Goal: Communication & Community: Ask a question

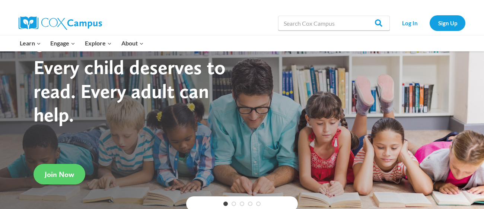
scroll to position [48, 0]
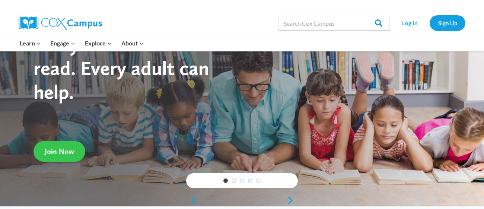
click at [66, 148] on span "Join Now" at bounding box center [59, 151] width 29 height 9
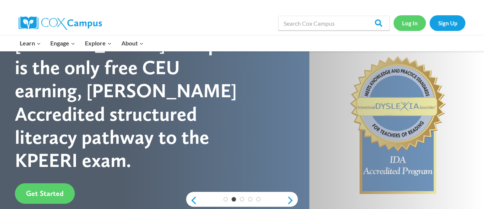
click at [402, 26] on link "Log In" at bounding box center [410, 22] width 32 height 15
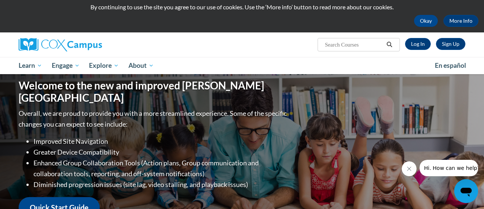
scroll to position [22, 0]
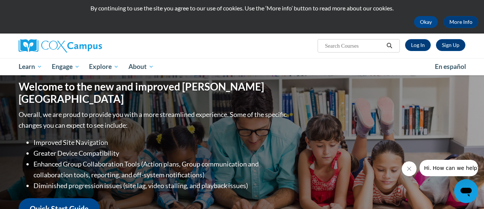
click at [478, 27] on html "This site uses cookies to help improve your learning experience. By continuing …" at bounding box center [242, 82] width 484 height 209
click at [456, 42] on link "Sign Up" at bounding box center [450, 45] width 29 height 12
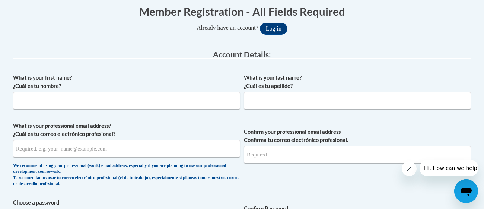
scroll to position [164, 0]
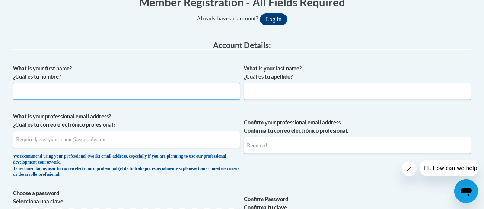
click at [26, 92] on input "What is your first name? ¿Cuál es tu nombre?" at bounding box center [126, 91] width 227 height 17
type input "[GEOGRAPHIC_DATA]"
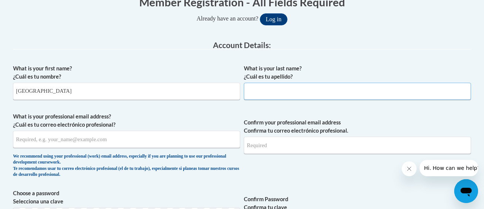
click at [335, 91] on input "What is your last name? ¿Cuál es tu apellido?" at bounding box center [357, 91] width 227 height 17
type input "O'Hara"
click at [140, 143] on input "What is your professional email address? ¿Cuál es tu correo electrónico profesi…" at bounding box center [126, 139] width 227 height 17
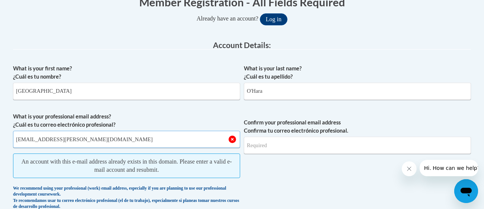
type input "[EMAIL_ADDRESS][PERSON_NAME][DOMAIN_NAME]"
click at [274, 149] on input "Confirm your professional email address Confirma tu correo electrónico profesio…" at bounding box center [357, 145] width 227 height 17
type input "0306Sicily!"
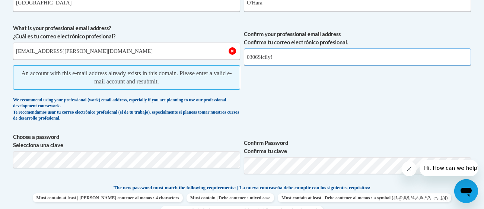
scroll to position [254, 0]
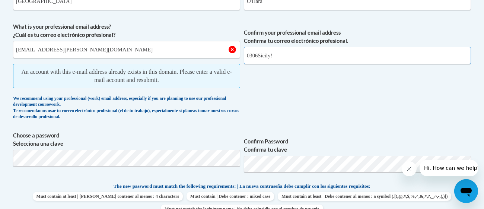
drag, startPoint x: 275, startPoint y: 52, endPoint x: 243, endPoint y: 55, distance: 32.2
click at [243, 55] on span "What is your professional email address? ¿Cuál es tu correo electrónico profesi…" at bounding box center [242, 73] width 458 height 101
type input "[EMAIL_ADDRESS][PERSON_NAME][DOMAIN_NAME]"
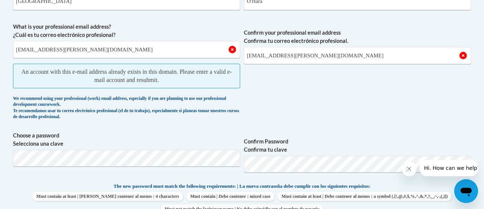
click at [274, 192] on span "Must contain | Debe contener : mixed case" at bounding box center [231, 196] width 88 height 9
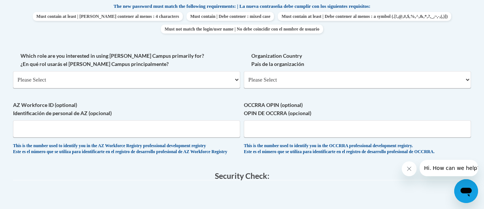
scroll to position [405, 0]
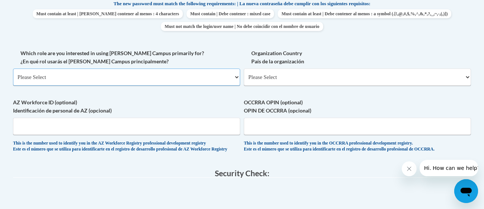
click at [206, 72] on select "Please Select College/University | Colegio/Universidad Community/Nonprofit Part…" at bounding box center [126, 77] width 227 height 17
select select "fbf2d438-af2f-41f8-98f1-81c410e29de3"
click at [13, 69] on select "Please Select College/University | Colegio/Universidad Community/Nonprofit Part…" at bounding box center [126, 77] width 227 height 17
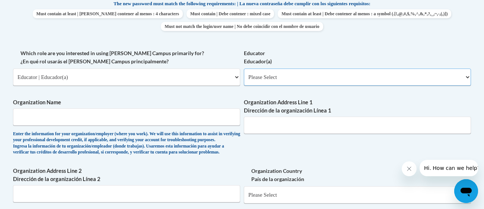
click at [272, 78] on select "Please Select Early Learning/Daycare Teacher/Family Home Care Provider | Maestr…" at bounding box center [357, 77] width 227 height 17
select select "67563ca1-16dc-4830-a7b3-94a34bed3689"
click at [244, 69] on select "Please Select Early Learning/Daycare Teacher/Family Home Care Provider | Maestr…" at bounding box center [357, 77] width 227 height 17
click at [207, 129] on span "Organization Name Enter the information for your organization/employer (where y…" at bounding box center [126, 126] width 227 height 57
click at [216, 113] on input "Organization Name" at bounding box center [126, 116] width 227 height 17
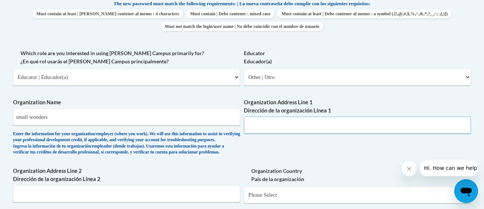
click at [312, 129] on input "Organization Address Line 1 Dirección de la organización Línea 1" at bounding box center [357, 125] width 227 height 17
drag, startPoint x: 85, startPoint y: 116, endPoint x: 11, endPoint y: 117, distance: 73.8
click at [11, 117] on div "Member Registration - All Fields Required Already have an account? Log in Prefe…" at bounding box center [242, 96] width 470 height 699
click at [19, 118] on input "mahoning county career and tech center" at bounding box center [126, 116] width 227 height 17
type input "mahoning county career and tech center"
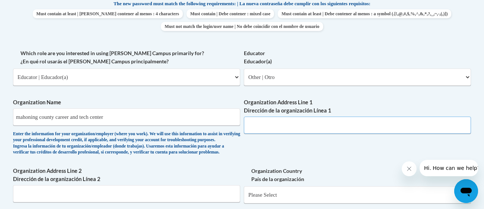
click at [264, 132] on input "Organization Address Line 1 Dirección de la organización Línea 1" at bounding box center [357, 125] width 227 height 17
click at [284, 125] on input "7300 N palmara rd" at bounding box center [357, 125] width 227 height 17
click at [285, 126] on input "7300 N palmara rd" at bounding box center [357, 125] width 227 height 17
click at [297, 123] on input "7300 N palyrma rd" at bounding box center [357, 125] width 227 height 17
click at [269, 124] on input "7300 N palyrma rd" at bounding box center [357, 125] width 227 height 17
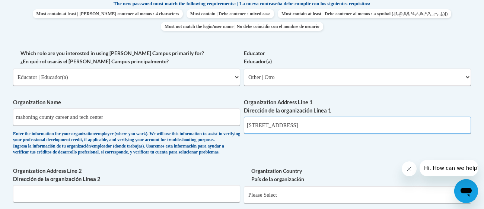
click at [273, 124] on input "7300 N Palyrma rd" at bounding box center [357, 125] width 227 height 17
click at [274, 124] on input "7300 N Payrma rd" at bounding box center [357, 125] width 227 height 17
click at [284, 125] on input "7300 N Palmrma rd" at bounding box center [357, 125] width 227 height 17
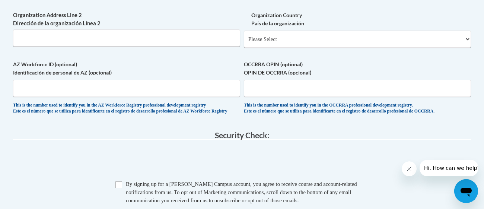
scroll to position [573, 0]
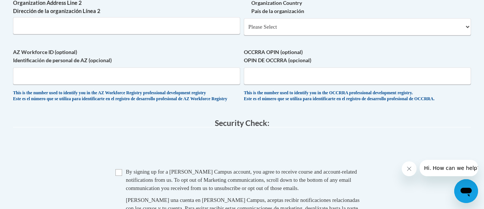
type input "7300 N Palmyra rd"
click at [338, 35] on select "Please Select United States | Estados Unidos Outside of the United States | Fue…" at bounding box center [357, 26] width 227 height 17
select select "ad49bcad-a171-4b2e-b99c-48b446064914"
click at [244, 30] on select "Please Select United States | Estados Unidos Outside of the United States | Fue…" at bounding box center [357, 26] width 227 height 17
select select
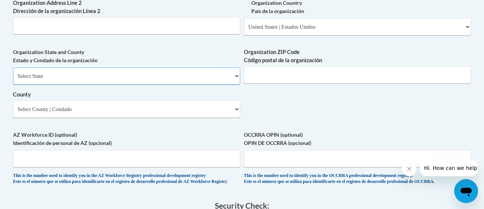
click at [115, 85] on select "Select State Alabama Alaska Arizona Arkansas California Colorado Connecticut De…" at bounding box center [126, 75] width 227 height 17
select select "Ohio"
click at [13, 79] on select "Select State Alabama Alaska Arizona Arkansas California Colorado Connecticut De…" at bounding box center [126, 75] width 227 height 17
click at [256, 81] on input "Organization ZIP Code Código postal de la organización" at bounding box center [357, 74] width 227 height 17
type input "44515"
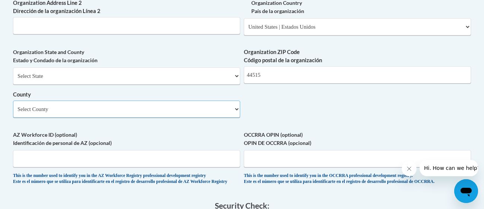
click at [106, 118] on select "Select County Adams Allen Ashland Ashtabula Athens Auglaize Belmont Brown Butle…" at bounding box center [126, 109] width 227 height 17
select select "Mahoning"
click at [13, 112] on select "Select County Adams Allen Ashland Ashtabula Athens Auglaize Belmont Brown Butle…" at bounding box center [126, 109] width 227 height 17
click at [281, 83] on input "44515" at bounding box center [357, 74] width 227 height 17
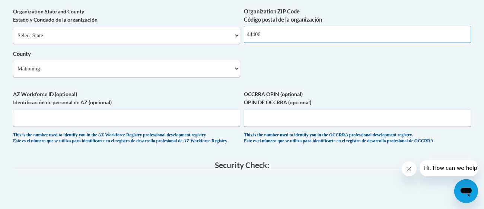
scroll to position [617, 0]
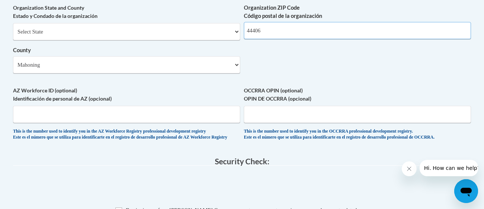
type input "44406"
click at [338, 123] on input "OCCRRA OPIN (optional) OPIN DE OCCRRA (opcional)" at bounding box center [357, 114] width 227 height 17
type input "4"
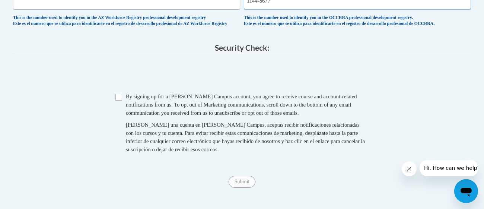
scroll to position [733, 0]
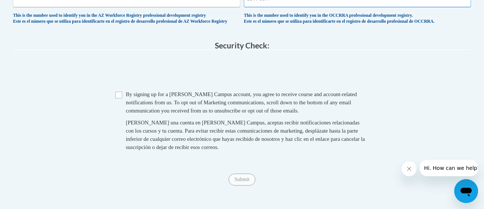
type input "1144-8677"
click at [118, 98] on input "Checkbox" at bounding box center [119, 95] width 7 height 7
checkbox input "true"
click at [246, 182] on span "Submit" at bounding box center [242, 179] width 27 height 6
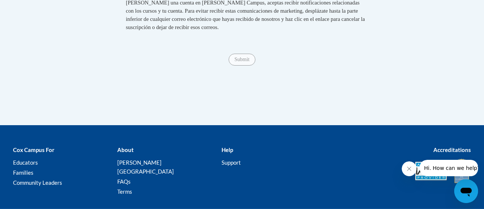
scroll to position [855, 0]
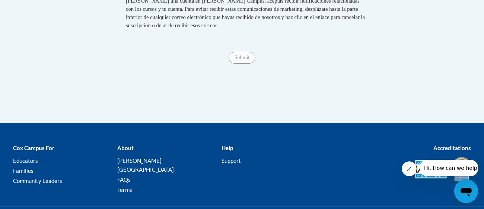
click at [252, 60] on span "Submit" at bounding box center [242, 57] width 27 height 6
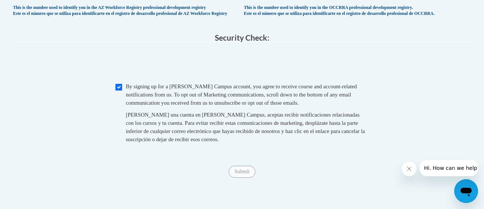
scroll to position [739, 0]
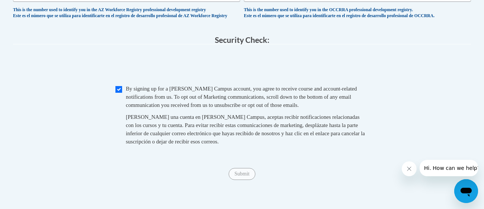
click at [240, 176] on span "Submit" at bounding box center [242, 173] width 27 height 6
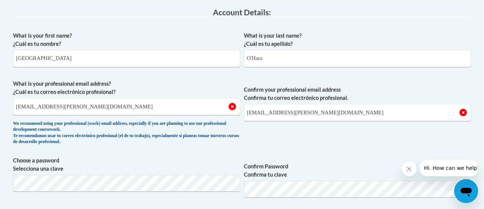
scroll to position [201, 0]
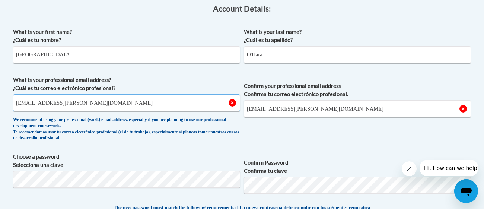
drag, startPoint x: 132, startPoint y: 104, endPoint x: 7, endPoint y: 99, distance: 125.3
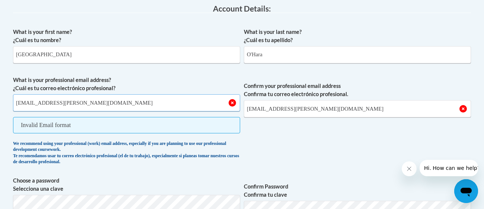
type input "[EMAIL_ADDRESS][PERSON_NAME][DOMAIN_NAME]"
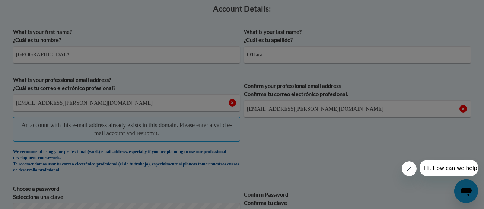
scroll to position [575, 0]
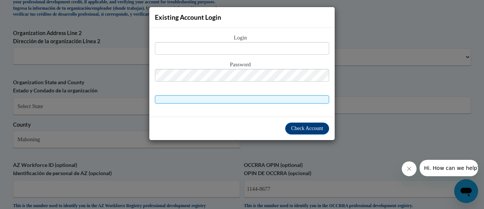
click at [260, 145] on div "Existing Account Login Login Password" at bounding box center [242, 104] width 484 height 209
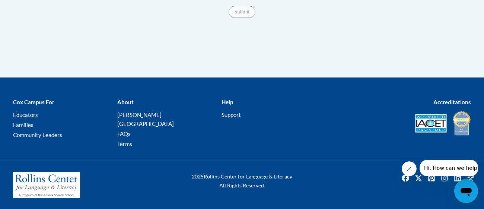
scroll to position [891, 0]
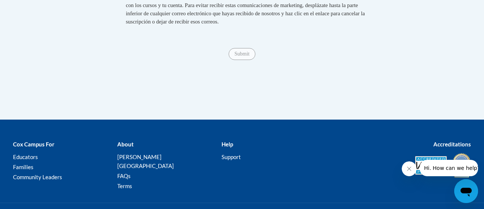
click at [236, 56] on span "Submit" at bounding box center [242, 53] width 27 height 6
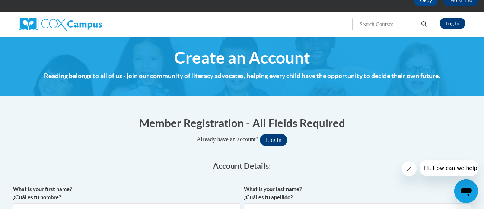
scroll to position [45, 0]
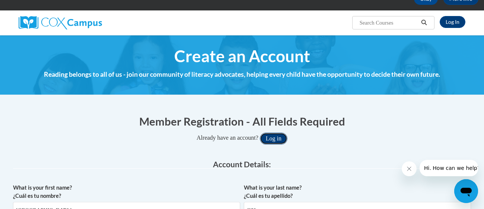
click at [281, 133] on button "Log in" at bounding box center [274, 139] width 28 height 12
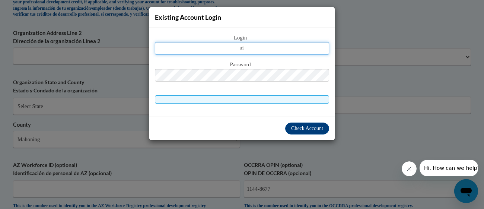
type input "[EMAIL_ADDRESS][PERSON_NAME][DOMAIN_NAME]"
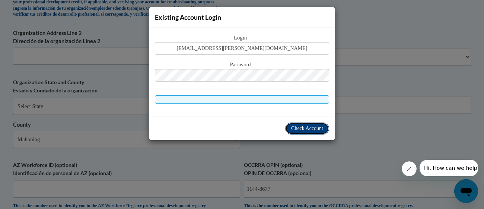
click at [322, 126] on span "Check Account" at bounding box center [307, 129] width 32 height 6
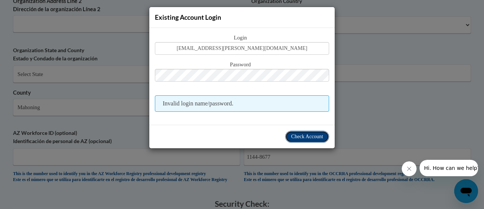
scroll to position [543, 0]
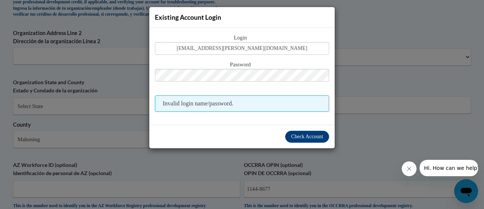
scroll to position [543, 0]
click at [292, 134] on span "Check Account" at bounding box center [307, 137] width 32 height 6
click at [297, 137] on span "Check Account" at bounding box center [307, 137] width 32 height 6
click at [450, 43] on div "Existing Account Login Login sixily.marie@gmail.com Password Invalid login name…" at bounding box center [242, 104] width 484 height 209
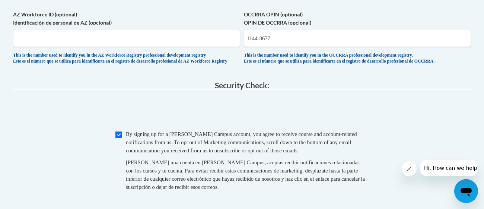
scroll to position [910, 0]
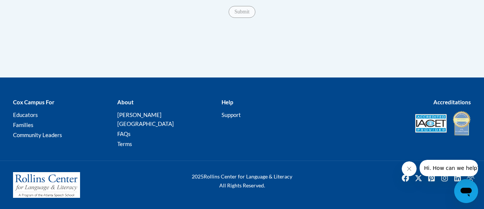
click at [244, 14] on span "Submit" at bounding box center [242, 11] width 27 height 6
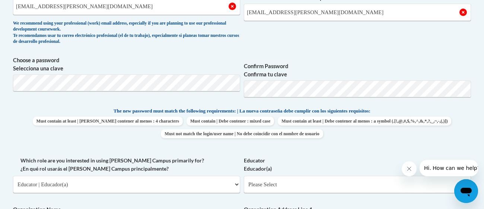
scroll to position [292, 0]
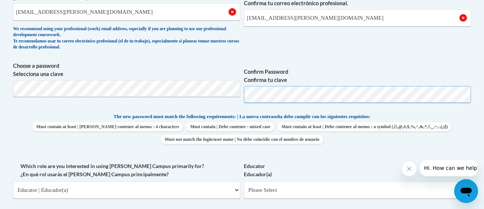
click at [243, 96] on span "Choose a password Selecciona una clave Confirm Password Confirma tu clave" at bounding box center [242, 85] width 458 height 47
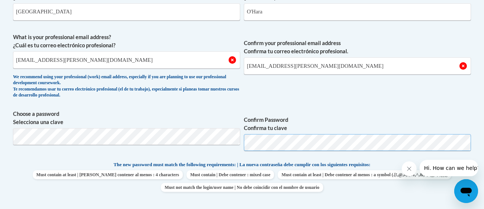
scroll to position [0, 0]
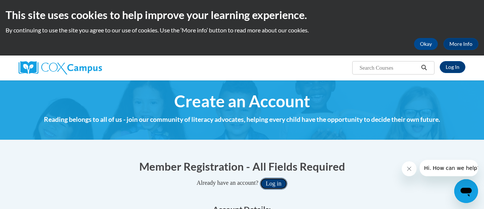
click at [285, 182] on button "Log in" at bounding box center [274, 184] width 28 height 12
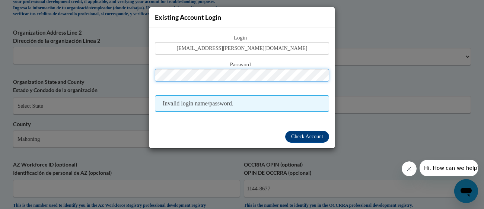
click at [205, 66] on div "Password" at bounding box center [242, 74] width 174 height 29
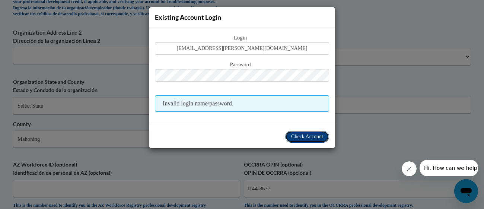
click at [291, 135] on span "Check Account" at bounding box center [307, 137] width 32 height 6
click at [380, 102] on div "Existing Account Login Login sixily.marie@gmail.com Password Invalid login name…" at bounding box center [242, 104] width 484 height 209
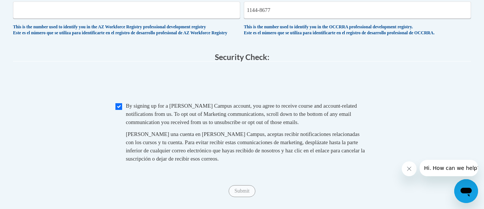
scroll to position [659, 0]
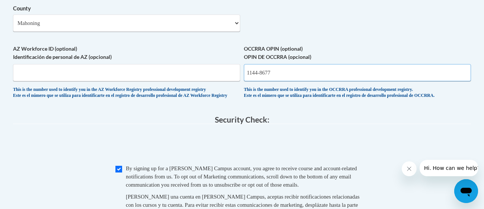
click at [261, 81] on input "1144-8677" at bounding box center [357, 72] width 227 height 17
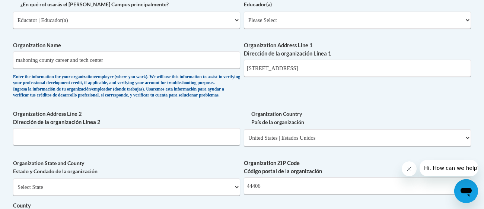
scroll to position [463, 0]
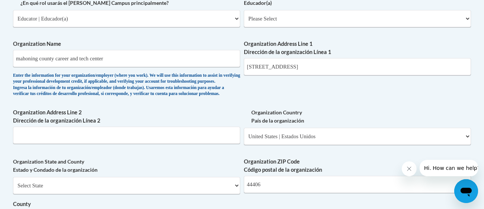
type input "11448677"
click at [346, 67] on input "7300 N Palmyra rd" at bounding box center [357, 66] width 227 height 17
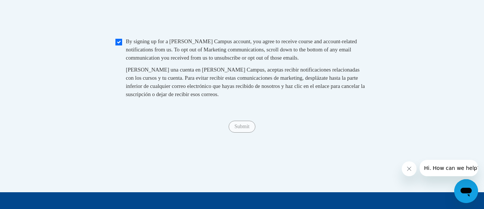
scroll to position [788, 0]
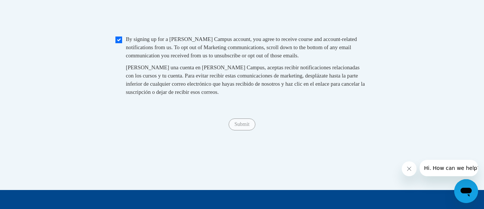
type input "7300 N Palmyra rd Canfield Ohio"
click at [243, 130] on div "Submit Submit" at bounding box center [242, 124] width 458 height 12
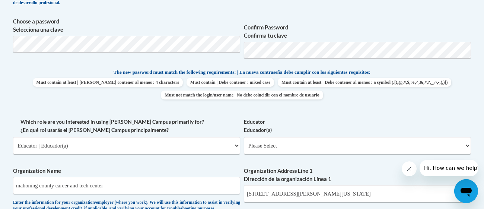
scroll to position [339, 0]
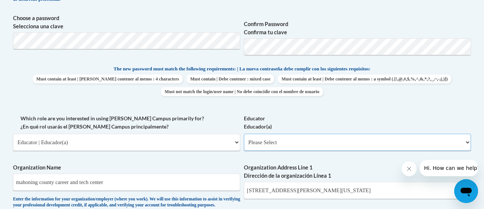
click at [335, 139] on select "Please Select Early Learning/Daycare Teacher/Family Home Care Provider | Maestr…" at bounding box center [357, 142] width 227 height 17
select select "5e2af403-4f2c-4e49-a02f-103e55d7b75b"
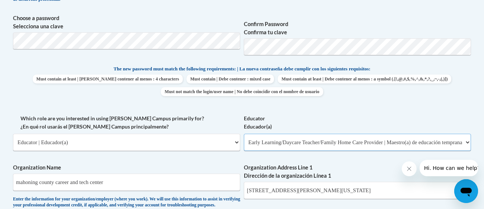
click at [244, 134] on select "Please Select Early Learning/Daycare Teacher/Family Home Care Provider | Maestr…" at bounding box center [357, 142] width 227 height 17
select select "null"
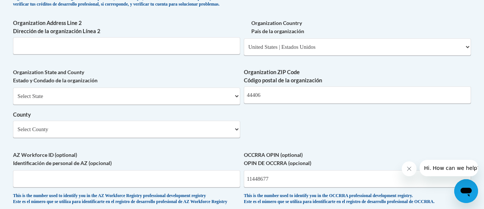
scroll to position [554, 0]
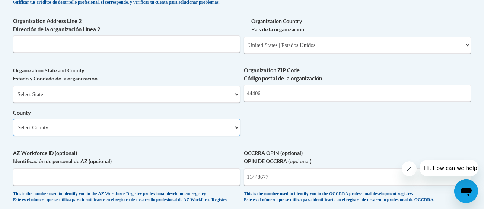
click at [129, 136] on select "Select County Adams Allen Ashland Ashtabula Athens Auglaize Belmont Brown Butle…" at bounding box center [126, 127] width 227 height 17
select select "Mahoning"
click at [13, 131] on select "Select County Adams Allen Ashland Ashtabula Athens Auglaize Belmont Brown Butle…" at bounding box center [126, 127] width 227 height 17
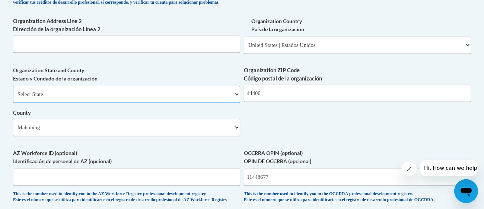
click at [129, 102] on select "Select State Alabama Alaska Arizona Arkansas California Colorado Connecticut De…" at bounding box center [126, 94] width 227 height 17
select select "Ohio"
click at [13, 98] on select "Select State Alabama Alaska Arizona Arkansas California Colorado Connecticut De…" at bounding box center [126, 94] width 227 height 17
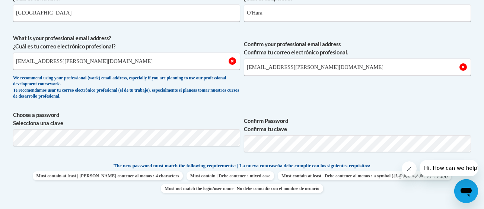
scroll to position [252, 0]
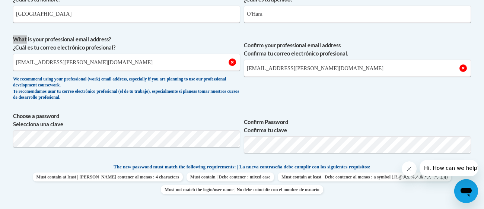
scroll to position [222, 0]
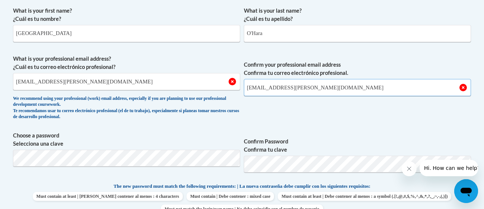
click at [322, 83] on input "[EMAIL_ADDRESS][PERSON_NAME][DOMAIN_NAME]" at bounding box center [357, 87] width 227 height 17
click at [413, 172] on button "Close message from company" at bounding box center [409, 168] width 15 height 15
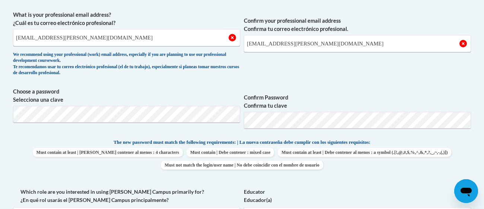
scroll to position [243, 0]
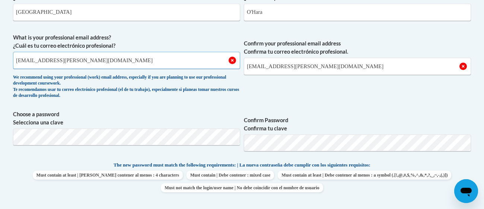
drag, startPoint x: 94, startPoint y: 65, endPoint x: 6, endPoint y: 51, distance: 89.1
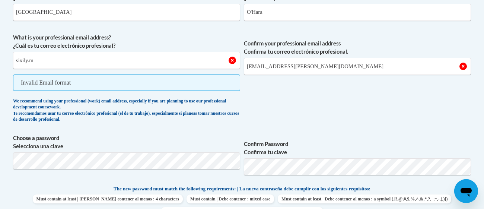
click at [258, 91] on span "Confirm your professional email address Confirma tu correo electrónico profesio…" at bounding box center [357, 80] width 227 height 93
click at [69, 59] on input "sixily.m" at bounding box center [126, 60] width 227 height 17
type input "[EMAIL_ADDRESS][PERSON_NAME][DOMAIN_NAME]"
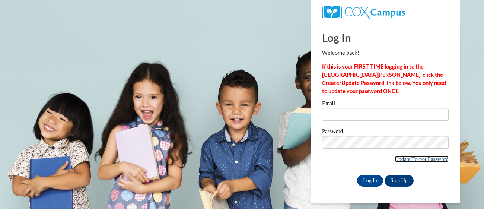
click at [413, 160] on link "Update/Forgot Password" at bounding box center [422, 159] width 54 height 6
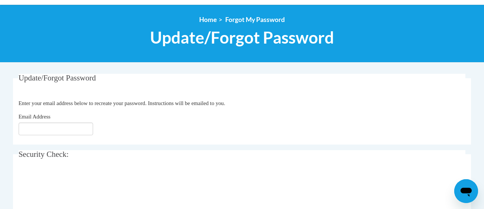
scroll to position [89, 0]
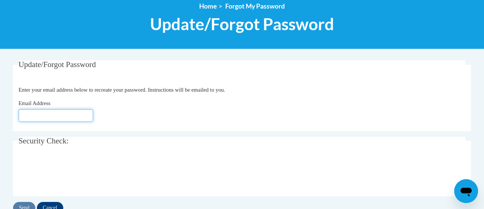
click at [52, 120] on input "Email Address" at bounding box center [56, 115] width 75 height 13
type input "[EMAIL_ADDRESS][DOMAIN_NAME]"
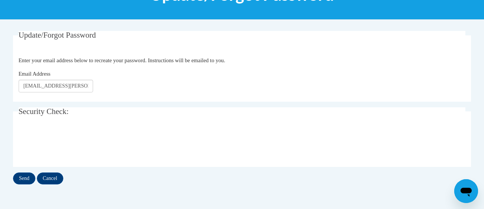
scroll to position [119, 0]
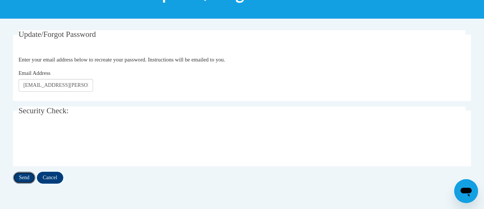
click at [16, 179] on input "Send" at bounding box center [24, 178] width 22 height 12
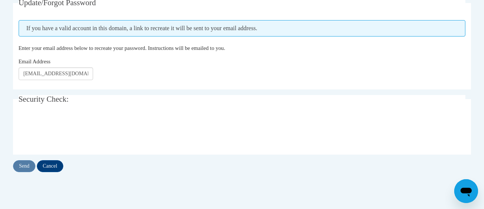
scroll to position [149, 0]
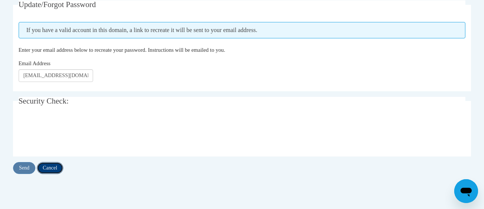
click at [48, 170] on input "Cancel" at bounding box center [50, 168] width 26 height 12
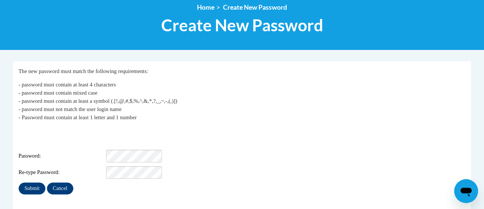
scroll to position [89, 0]
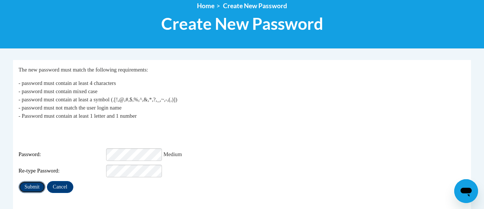
click at [32, 181] on input "Submit" at bounding box center [32, 187] width 27 height 12
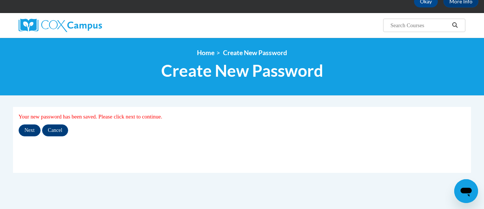
scroll to position [43, 0]
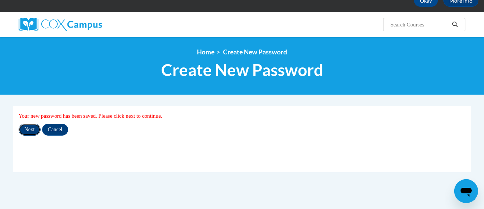
click at [31, 130] on input "Next" at bounding box center [30, 130] width 22 height 12
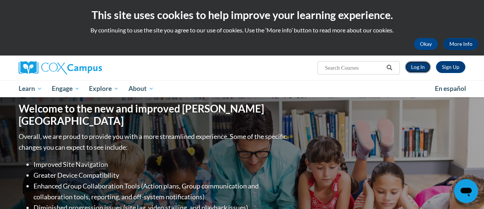
click at [415, 61] on link "Log In" at bounding box center [418, 67] width 26 height 12
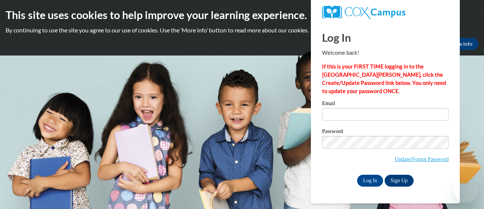
type input "[EMAIL_ADDRESS][PERSON_NAME][DOMAIN_NAME]"
click at [366, 133] on label "Password" at bounding box center [385, 132] width 127 height 7
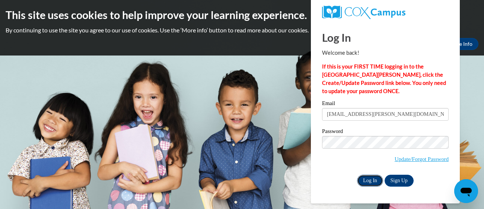
click at [375, 183] on input "Log In" at bounding box center [370, 181] width 26 height 12
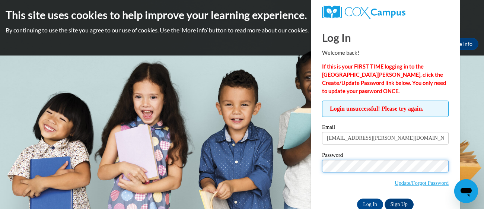
click at [297, 171] on body "This site uses cookies to help improve your learning experience. By continuing …" at bounding box center [242, 104] width 484 height 209
click at [357, 199] on input "Log In" at bounding box center [370, 205] width 26 height 12
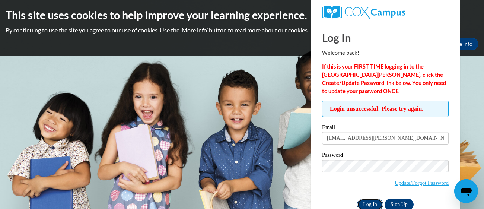
click at [374, 202] on input "Log In" at bounding box center [370, 205] width 26 height 12
click at [370, 204] on input "Log In" at bounding box center [370, 205] width 26 height 12
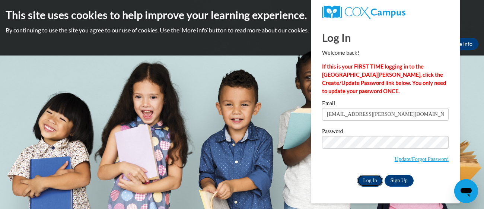
click at [370, 179] on input "Log In" at bounding box center [370, 181] width 26 height 12
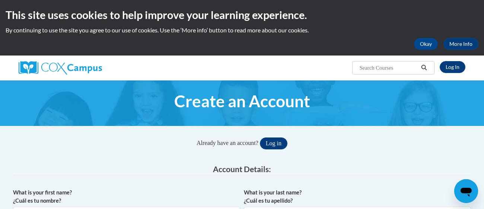
type input "[EMAIL_ADDRESS][PERSON_NAME][DOMAIN_NAME]"
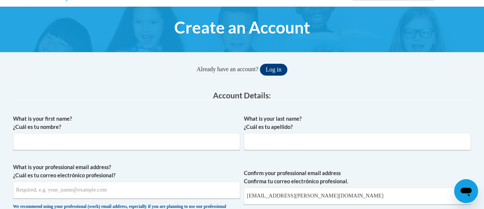
scroll to position [74, 0]
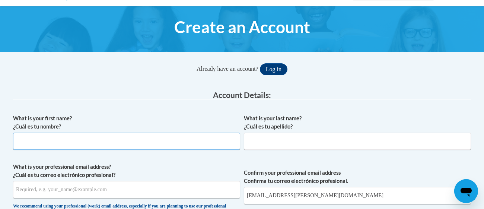
click at [46, 146] on input "What is your first name? ¿Cuál es tu nombre?" at bounding box center [126, 141] width 227 height 17
type input "[GEOGRAPHIC_DATA]"
click at [265, 143] on input "What is your last name? ¿Cuál es tu apellido?" at bounding box center [357, 141] width 227 height 17
type input "O'Hara"
click at [135, 192] on input "What is your professional email address? ¿Cuál es tu correo electrónico profesi…" at bounding box center [126, 189] width 227 height 17
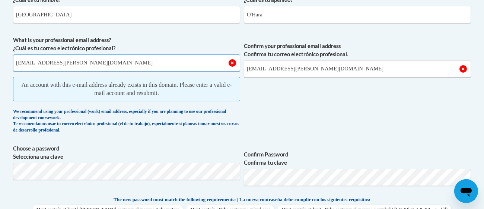
scroll to position [204, 0]
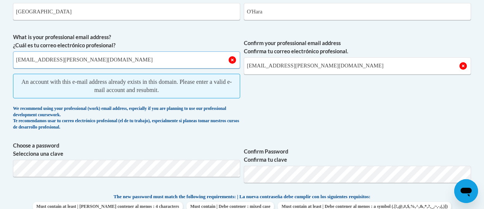
type input "[EMAIL_ADDRESS][PERSON_NAME][DOMAIN_NAME]"
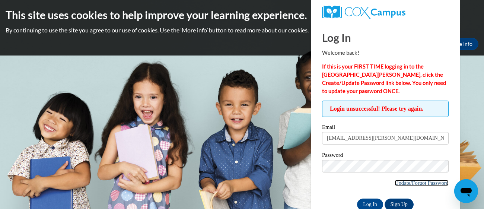
click at [414, 184] on link "Update/Forgot Password" at bounding box center [422, 183] width 54 height 6
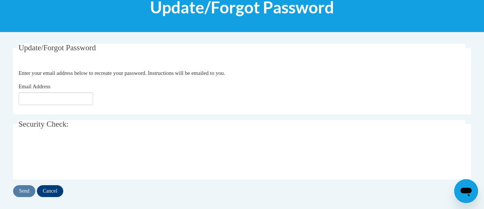
scroll to position [119, 0]
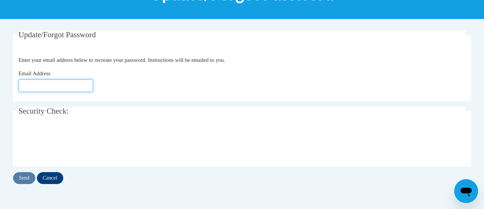
click at [69, 87] on input "Email Address" at bounding box center [56, 85] width 75 height 13
type input "[EMAIL_ADDRESS][PERSON_NAME][DOMAIN_NAME]"
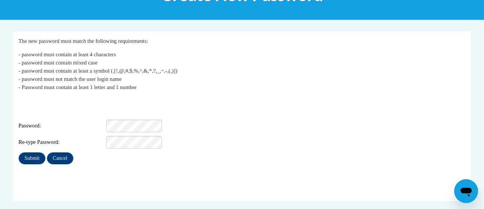
scroll to position [120, 0]
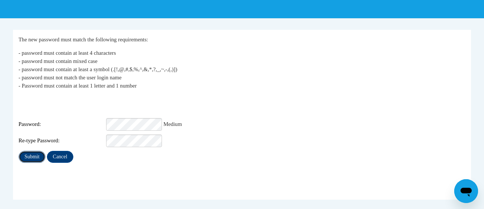
click at [35, 151] on input "Submit" at bounding box center [32, 157] width 27 height 12
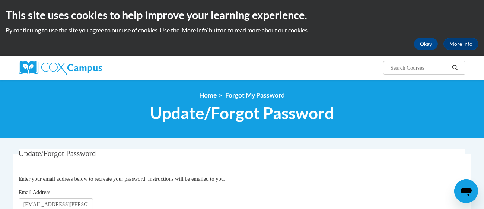
click at [207, 84] on div "<en>Home</en><fr>Accueil</fr><de>Zuhause</de><it>Casa</it><es>Casa</es><pt>Casa…" at bounding box center [242, 109] width 484 height 58
click at [207, 94] on link "Home" at bounding box center [208, 95] width 18 height 8
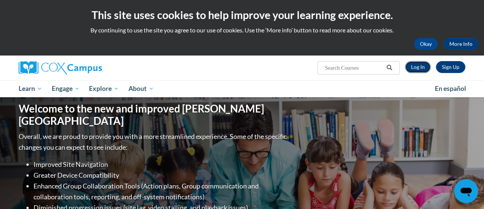
click at [409, 65] on link "Log In" at bounding box center [418, 67] width 26 height 12
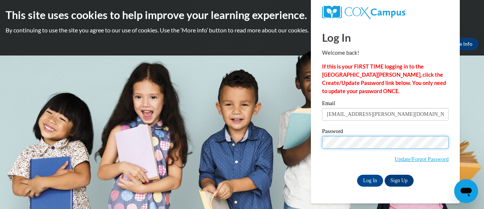
click at [317, 136] on div "Please enter your email! Please enter your password! Email [EMAIL_ADDRESS][PERS…" at bounding box center [386, 144] width 138 height 86
click at [320, 168] on div "Please enter your email! Please enter your password! Email sixily.marie@gmail.c…" at bounding box center [386, 144] width 138 height 86
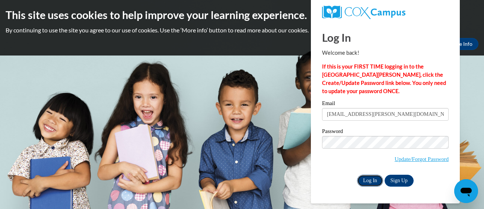
click at [372, 184] on input "Log In" at bounding box center [370, 181] width 26 height 12
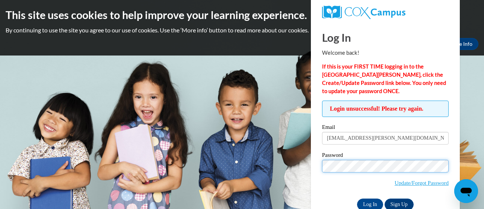
click at [306, 156] on body "This site uses cookies to help improve your learning experience. By continuing …" at bounding box center [242, 104] width 484 height 209
click at [288, 164] on body "This site uses cookies to help improve your learning experience. By continuing …" at bounding box center [242, 104] width 484 height 209
click at [357, 199] on input "Log In" at bounding box center [370, 205] width 26 height 12
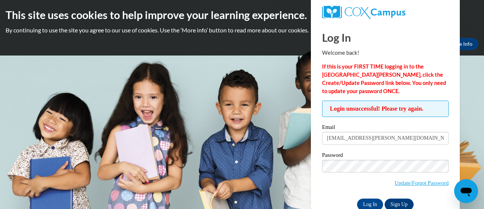
click at [470, 184] on icon "Open messaging window" at bounding box center [466, 190] width 13 height 13
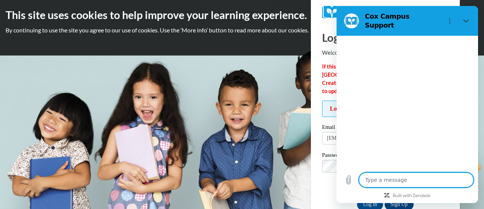
type textarea "x"
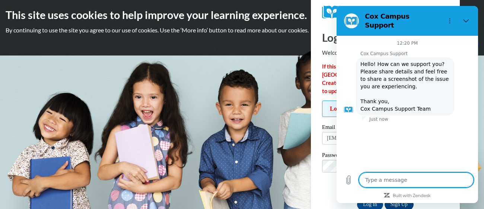
type textarea "i"
type textarea "x"
type textarea "it"
type textarea "x"
type textarea "it"
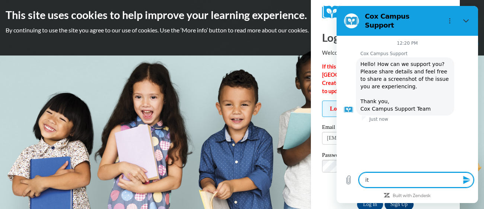
type textarea "x"
type textarea "it w"
type textarea "x"
type textarea "it wi"
type textarea "x"
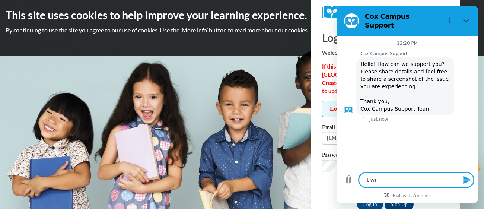
type textarea "it wil"
type textarea "x"
type textarea "it will"
type textarea "x"
type textarea "it will"
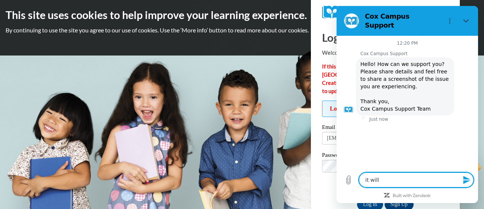
type textarea "x"
type textarea "it will n"
type textarea "x"
type textarea "it will no"
type textarea "x"
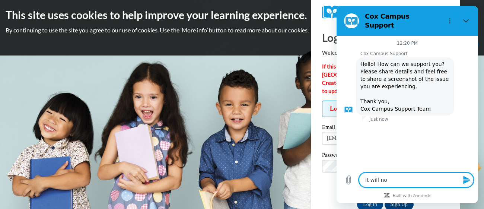
type textarea "it will noy"
type textarea "x"
type textarea "it will not"
type textarea "x"
type textarea "it will not l"
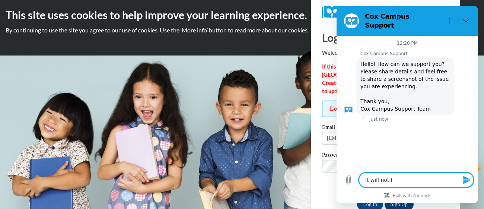
type textarea "x"
type textarea "it will not le"
type textarea "x"
type textarea "it will not let"
type textarea "x"
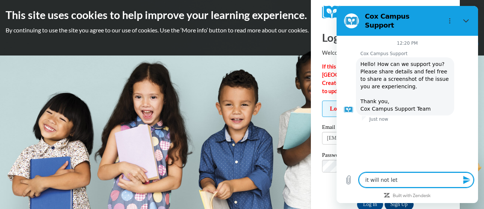
type textarea "it will not let"
type textarea "x"
type textarea "it will not let m"
type textarea "x"
type textarea "it will not let me"
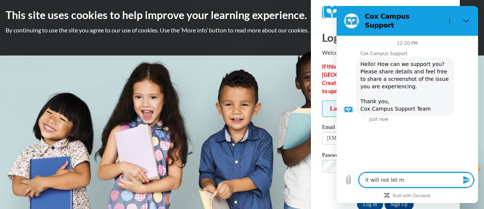
type textarea "x"
type textarea "it will not let me"
type textarea "x"
type textarea "it will not let me l"
type textarea "x"
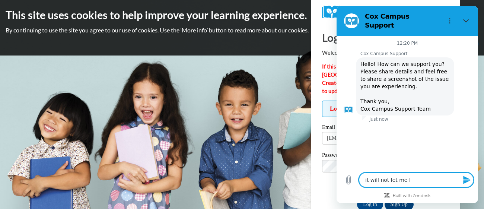
type textarea "it will not let me lo"
type textarea "x"
type textarea "it will not let me log"
type textarea "x"
type textarea "it will not let me log"
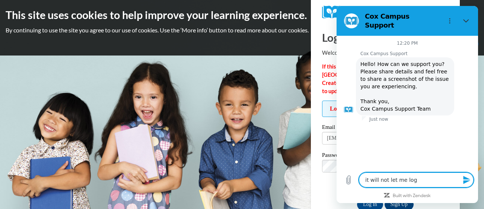
type textarea "x"
type textarea "it will not let me log i"
type textarea "x"
type textarea "it will not let me log in"
type textarea "x"
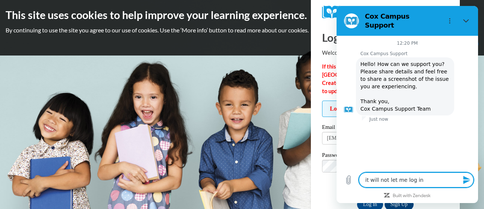
type textarea "it will not let me log in"
type textarea "x"
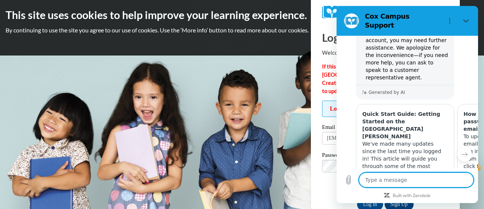
scroll to position [158, 0]
type textarea "x"
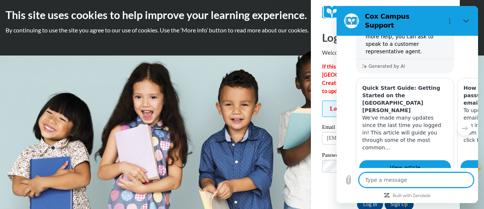
scroll to position [202, 0]
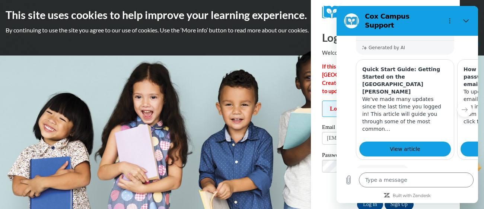
click at [474, 179] on div "Just now" at bounding box center [420, 182] width 116 height 6
drag, startPoint x: 474, startPoint y: 146, endPoint x: 461, endPoint y: 96, distance: 51.7
click at [461, 96] on div "12:20 PM Cox Campus Support Cox Campus Support says: Hello! How can we support …" at bounding box center [408, 102] width 142 height 132
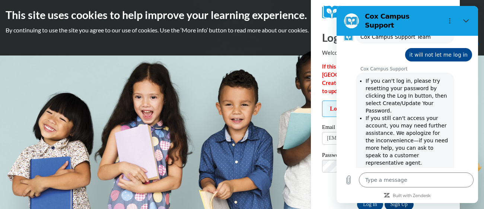
scroll to position [68, 0]
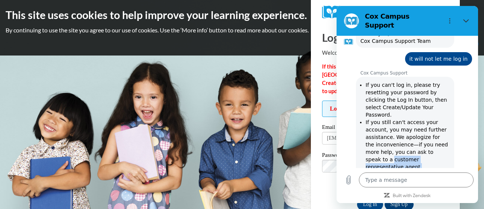
drag, startPoint x: 365, startPoint y: 144, endPoint x: 440, endPoint y: 151, distance: 75.6
click at [440, 151] on div "Cox Campus Support says: If you can't log in, please try resetting your passwor…" at bounding box center [405, 125] width 98 height 97
copy li "customer representative agent."
click at [420, 180] on textarea at bounding box center [416, 180] width 115 height 15
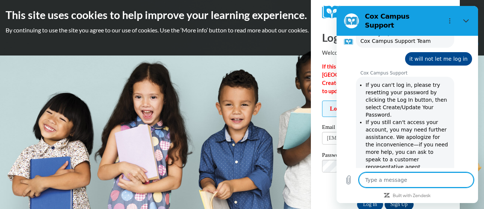
type textarea "i"
type textarea "x"
type textarea "I"
type textarea "x"
type textarea "I"
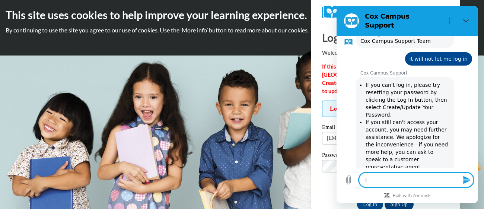
type textarea "x"
type textarea "i"
type textarea "x"
type textarea "i"
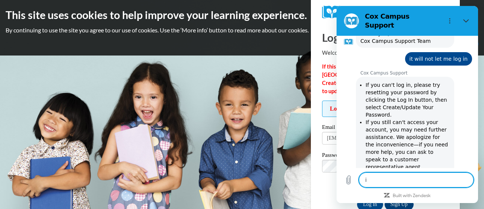
type textarea "x"
type textarea "i n"
type textarea "x"
type textarea "i ne"
type textarea "x"
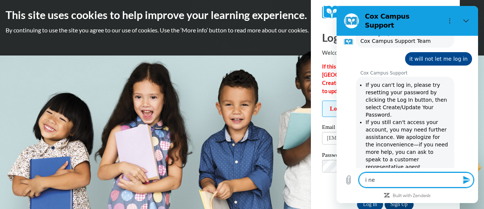
type textarea "i nee"
type textarea "x"
type textarea "i need"
type textarea "x"
type textarea "i need"
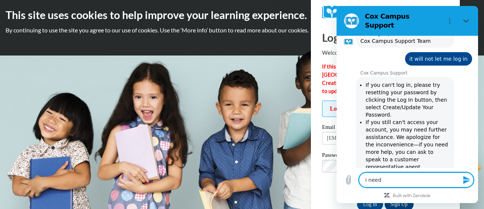
type textarea "x"
type textarea "i need t"
type textarea "x"
type textarea "i need to"
type textarea "x"
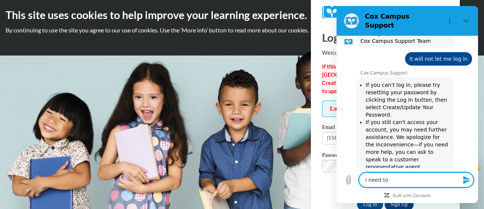
type textarea "i need to"
type textarea "x"
type textarea "i need to s"
type textarea "x"
type textarea "i need to sp"
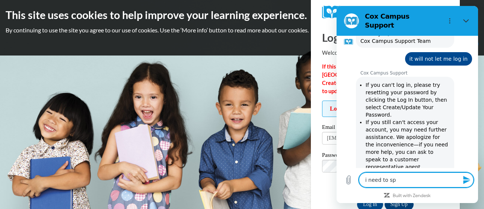
type textarea "x"
type textarea "i need to spe"
type textarea "x"
type textarea "i need to spea"
type textarea "x"
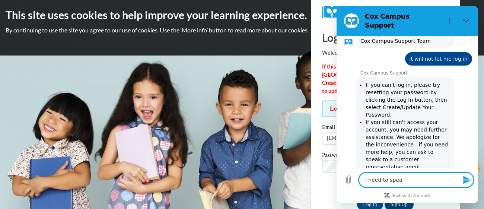
type textarea "i need to speak"
type textarea "x"
type textarea "i need to speak"
type textarea "x"
type textarea "i need to speak t"
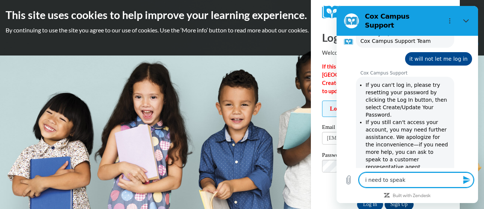
type textarea "x"
type textarea "i need to speak to"
type textarea "x"
type textarea "i need to speak to"
type textarea "x"
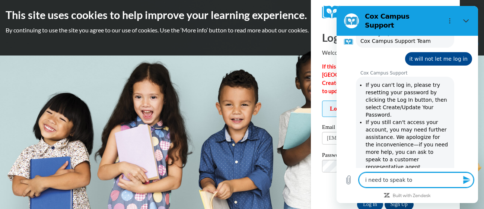
type textarea "i need to speak to a"
type textarea "x"
type textarea "i need to speak to a"
type textarea "x"
paste textarea "customer representative agent."
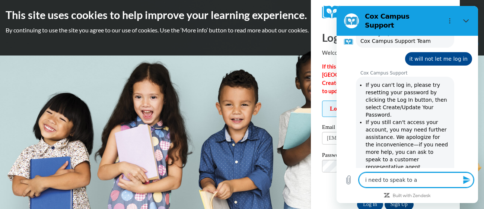
type textarea "i need to speak to a customer representative agent."
type textarea "x"
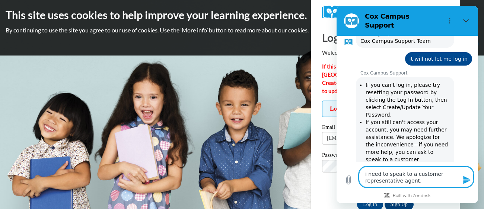
type textarea "i need to speak to a customer representative agent."
click at [464, 181] on icon "Send message" at bounding box center [467, 180] width 7 height 8
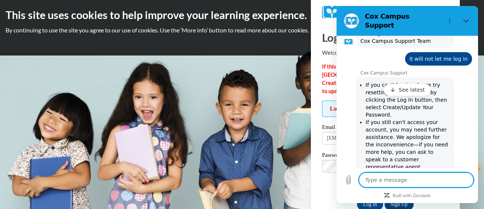
type textarea "x"
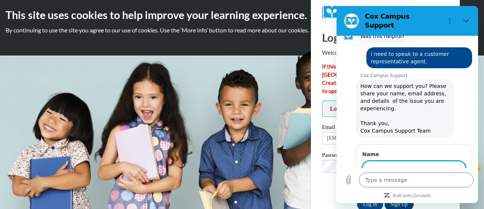
scroll to position [337, 0]
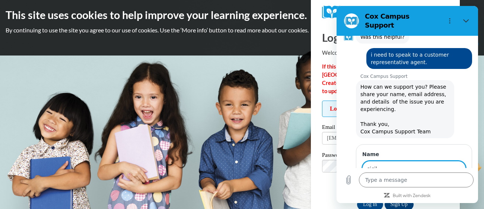
type input "sicily"
type input "Sicily O'Hara"
click at [451, 186] on span "Next" at bounding box center [454, 190] width 12 height 9
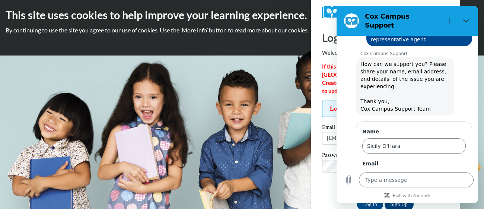
scroll to position [369, 0]
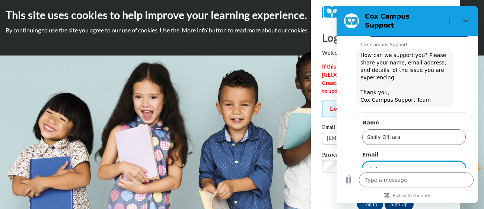
type input "sixily"
click at [374, 161] on input "Sicily.marie@gmail.com" at bounding box center [415, 169] width 104 height 16
type input "[EMAIL_ADDRESS][PERSON_NAME][DOMAIN_NAME]"
click at [448, 186] on span "Send" at bounding box center [453, 190] width 13 height 9
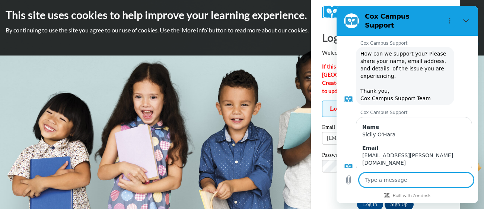
scroll to position [372, 0]
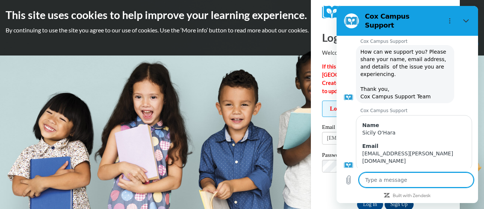
type textarea "x"
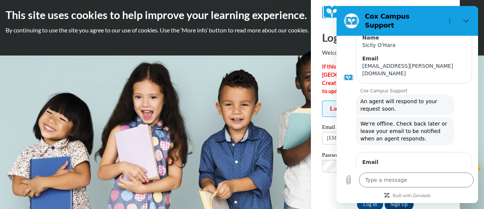
scroll to position [458, 0]
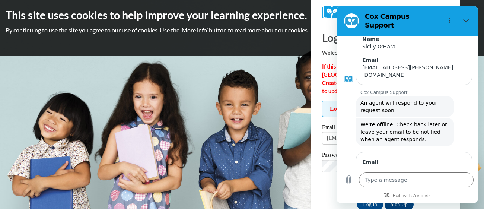
type input "[EMAIL_ADDRESS][PERSON_NAME][DOMAIN_NAME]"
click at [452, 193] on span "Send" at bounding box center [453, 197] width 13 height 9
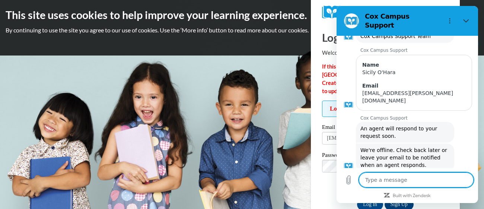
type textarea "x"
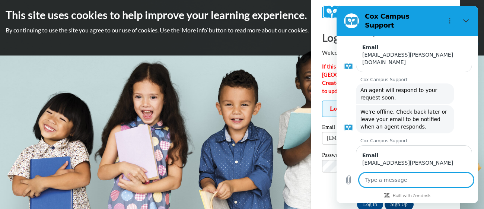
scroll to position [472, 0]
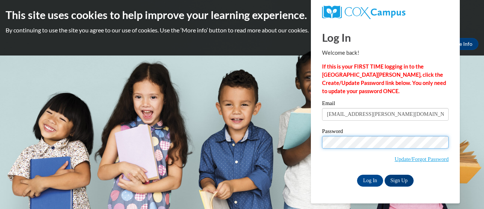
click at [308, 142] on body "This site uses cookies to help improve your learning experience. By continuing …" at bounding box center [242, 104] width 484 height 209
click at [357, 175] on input "Log In" at bounding box center [370, 181] width 26 height 12
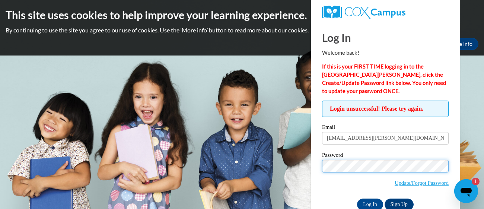
click at [294, 159] on body "This site uses cookies to help improve your learning experience. By continuing …" at bounding box center [242, 104] width 484 height 209
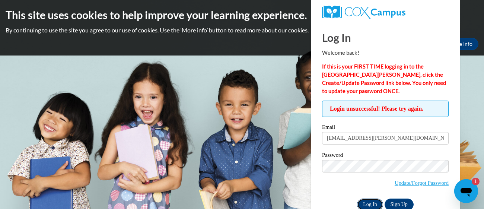
click at [367, 202] on input "Log In" at bounding box center [370, 205] width 26 height 12
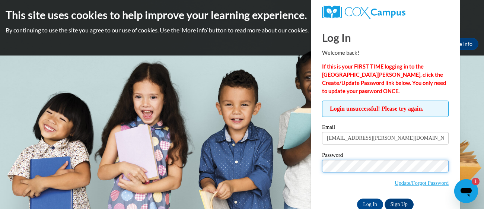
click at [318, 164] on div "Login unsuccessful! Please try again. Please enter your email! Please enter you…" at bounding box center [386, 156] width 138 height 110
click at [357, 199] on input "Log In" at bounding box center [370, 205] width 26 height 12
click at [306, 156] on body "This site uses cookies to help improve your learning experience. By continuing …" at bounding box center [242, 104] width 484 height 209
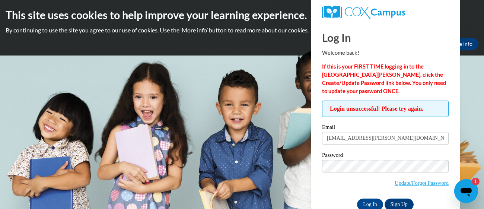
click at [466, 192] on icon "Open messaging window, 1 unread message" at bounding box center [466, 192] width 11 height 9
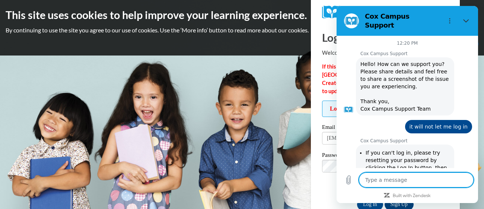
scroll to position [546, 0]
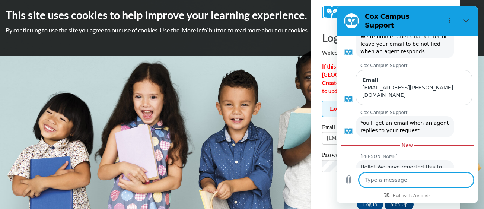
type textarea "i"
type textarea "x"
type textarea "it"
type textarea "x"
type textarea "it"
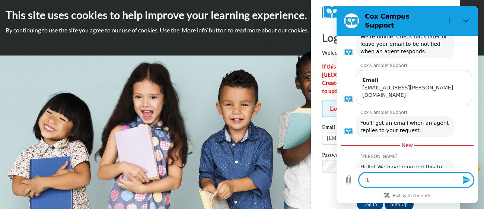
type textarea "x"
type textarea "it"
type textarea "x"
type textarea "its"
type textarea "x"
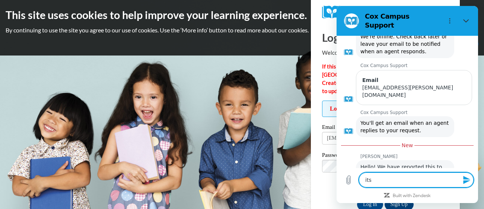
type textarea "its"
type textarea "x"
type textarea "its w"
type textarea "x"
type textarea "its wo"
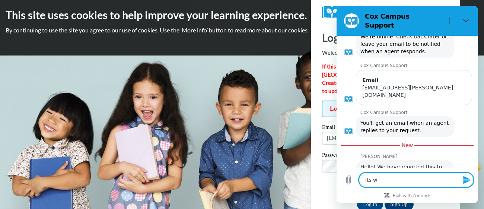
type textarea "x"
type textarea "its wor"
type textarea "x"
type textarea "its work"
type textarea "x"
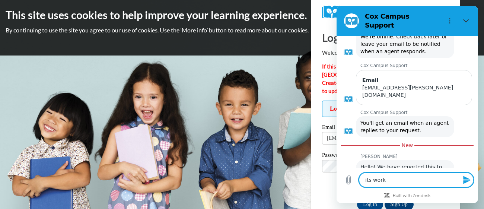
type textarea "its worki"
type textarea "x"
type textarea "its workin"
type textarea "x"
type textarea "its working"
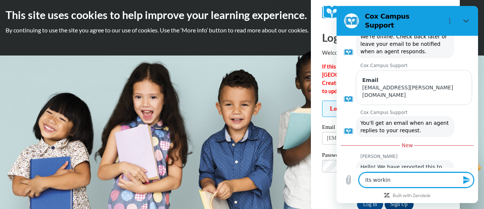
type textarea "x"
type textarea "its working"
type textarea "x"
type textarea "its working t"
type textarea "x"
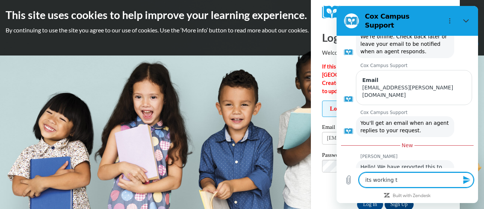
type textarea "its working th"
type textarea "x"
type textarea "its working thr"
type textarea "x"
type textarea "its working thro"
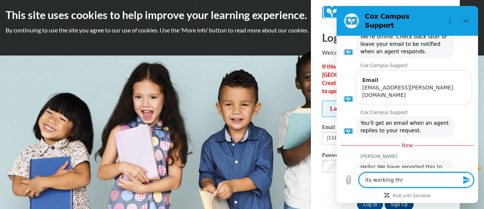
type textarea "x"
type textarea "its working throu"
type textarea "x"
type textarea "its working throug"
type textarea "x"
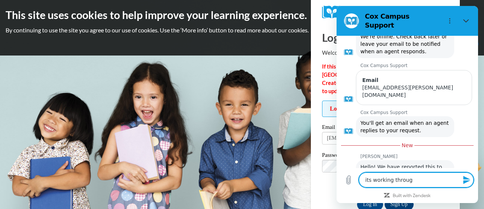
type textarea "its working through"
type textarea "x"
type textarea "its working through"
type textarea "x"
type textarea "its working through t"
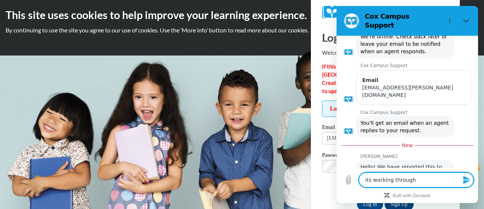
type textarea "x"
type textarea "its working through th"
type textarea "x"
type textarea "its working through the"
type textarea "x"
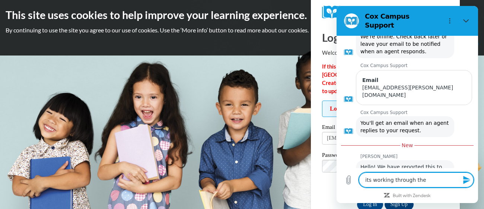
type textarea "its working through the"
type textarea "x"
type textarea "its working through the l"
type textarea "x"
type textarea "its working through the li"
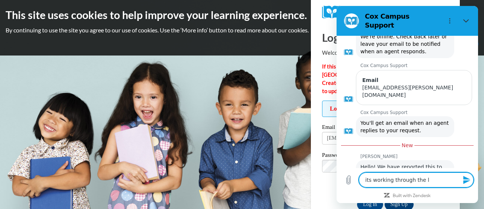
type textarea "x"
type textarea "its working through the lin"
type textarea "x"
type textarea "its working through the link"
type textarea "x"
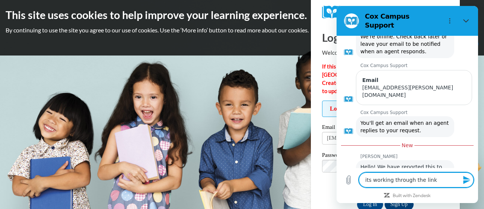
type textarea "its working through the link"
type textarea "x"
type textarea "its working through the link b"
type textarea "x"
type textarea "its working through the link bu"
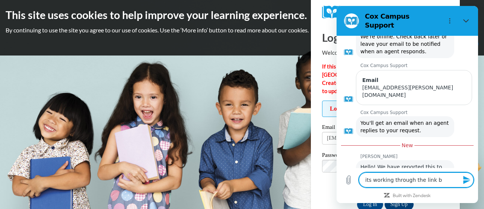
type textarea "x"
type textarea "its working through the link but"
type textarea "x"
type textarea "its working through the link but"
type textarea "x"
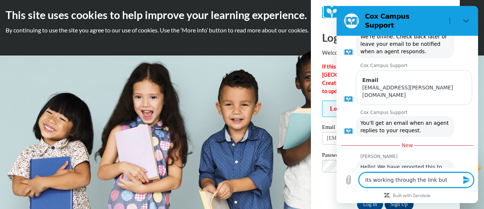
type textarea "its working through the link but i"
type textarea "x"
type textarea "its working through the link but it"
type textarea "x"
type textarea "its working through the link but it"
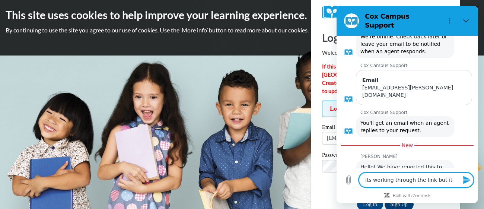
type textarea "x"
type textarea "its working through the link but it w"
type textarea "x"
type textarea "its working through the link but it wo"
type textarea "x"
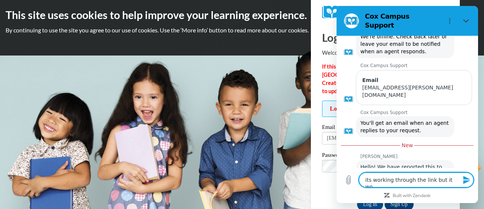
type textarea "its working through the link but it won"
type textarea "x"
type textarea "its working through the link but it wont"
type textarea "x"
type textarea "its working through the link but it wont"
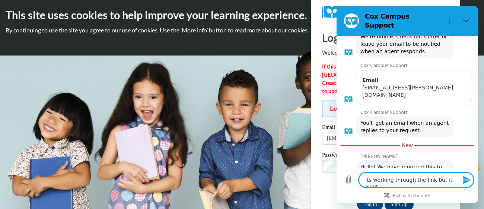
type textarea "x"
type textarea "its working through the link but it wont w"
type textarea "x"
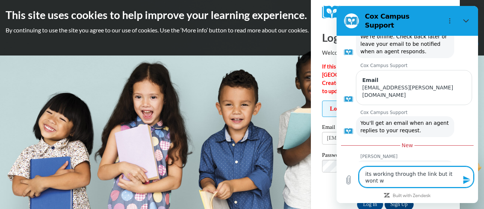
type textarea "its working through the link but it wont wo"
type textarea "x"
type textarea "its working through the link but it wont wor"
type textarea "x"
type textarea "its working through the link but it wont work"
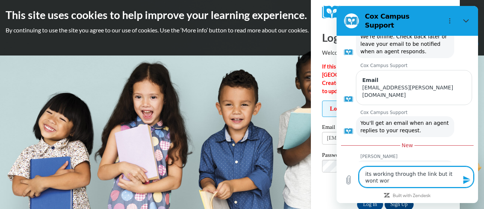
type textarea "x"
type textarea "its working through the link but it wont work"
type textarea "x"
type textarea "its working through the link but it wont work t"
type textarea "x"
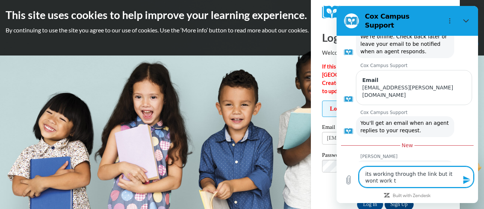
type textarea "its working through the link but it wont work th"
type textarea "x"
type textarea "its working through the link but it wont work thr"
type textarea "x"
type textarea "its working through the link but it wont work thro"
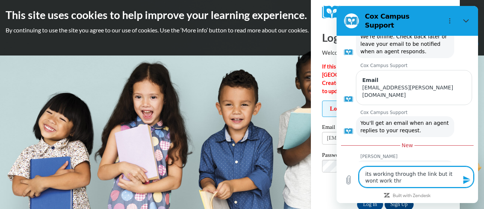
type textarea "x"
type textarea "its working through the link but it wont work throu"
type textarea "x"
type textarea "its working through the link but it wont work throug"
type textarea "x"
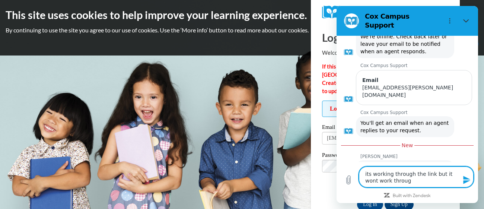
type textarea "its working through the link but it wont work through"
type textarea "x"
type textarea "its working through the link but it wont work throught"
type textarea "x"
type textarea "its working through the link but it wont work throught"
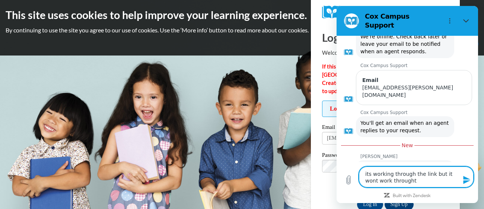
type textarea "x"
type textarea "its working through the link but it wont work throught t"
type textarea "x"
type textarea "its working through the link but it wont work throught th"
type textarea "x"
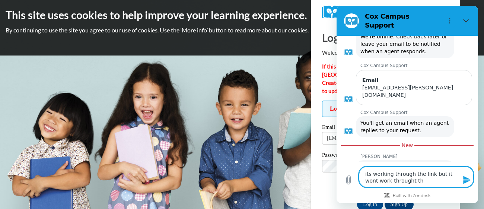
type textarea "its working through the link but it wont work throught the"
type textarea "x"
type textarea "its working through the link but it wont work throught the"
type textarea "x"
type textarea "its working through the link but it wont work throught the m"
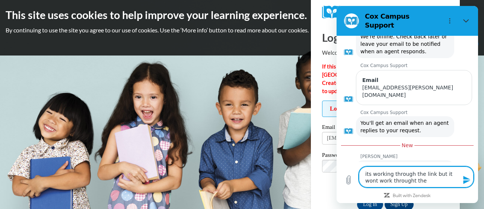
type textarea "x"
type textarea "its working through the link but it wont work throught the ma"
type textarea "x"
type textarea "its working through the link but it wont work throught the mai"
type textarea "x"
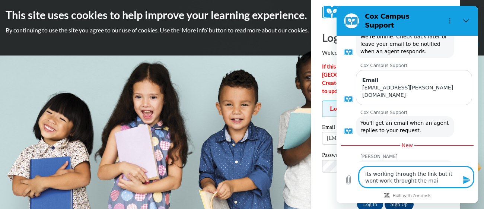
type textarea "its working through the link but it wont work throught the main"
type textarea "x"
type textarea "its working through the link but it wont work throught the main"
type textarea "x"
type textarea "its working through the link but it wont work throught the main h"
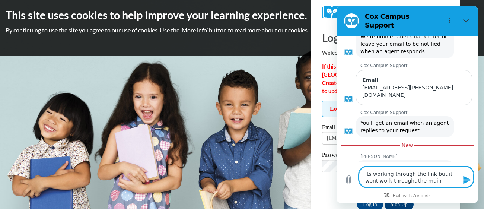
type textarea "x"
type textarea "its working through the link but it wont work throught the main ho"
type textarea "x"
type textarea "its working through the link but it wont work throught the main hom"
type textarea "x"
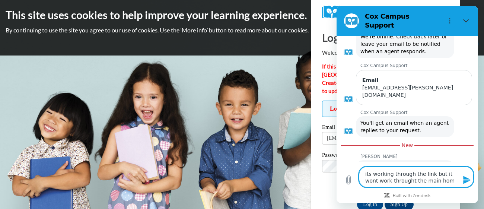
type textarea "its working through the link but it wont work throught the main home"
type textarea "x"
type textarea "its working through the link but it wont work throught the main home"
type textarea "x"
type textarea "its working through the link but it wont work throught the main home p"
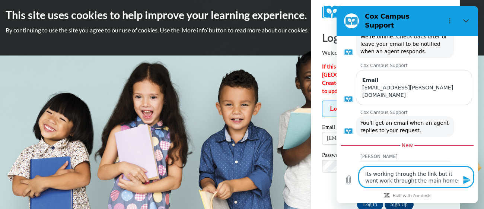
type textarea "x"
type textarea "its working through the link but it wont work throught the main home pa"
type textarea "x"
type textarea "its working through the link but it wont work throught the main home pag"
type textarea "x"
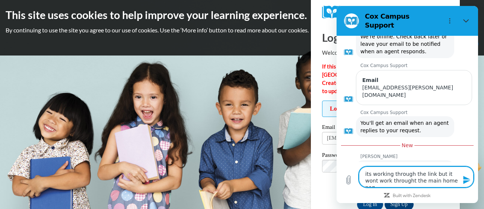
type textarea "its working through the link but it wont work throught the main home page"
type textarea "x"
type textarea "its working through the link but it wont work throught the main home pager"
type textarea "x"
type textarea "its working through the link but it wont work throught the main home page"
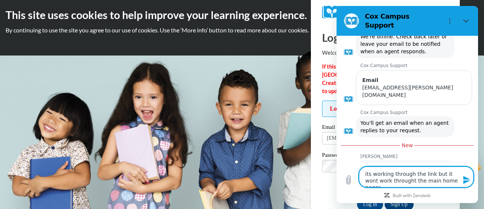
type textarea "x"
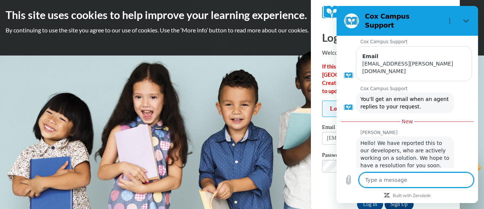
scroll to position [571, 0]
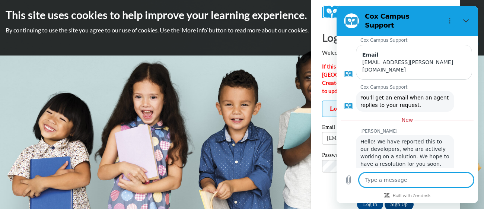
type textarea "x"
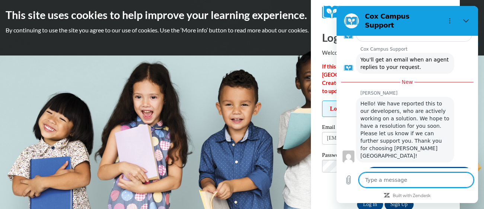
scroll to position [611, 0]
